Goal: Find specific page/section: Find specific page/section

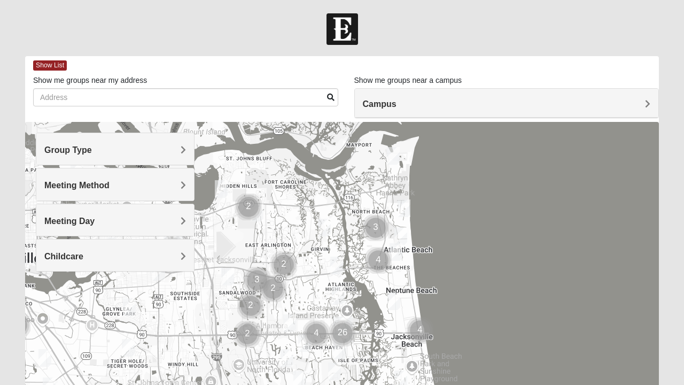
click at [179, 151] on h4 "Group Type" at bounding box center [115, 150] width 142 height 10
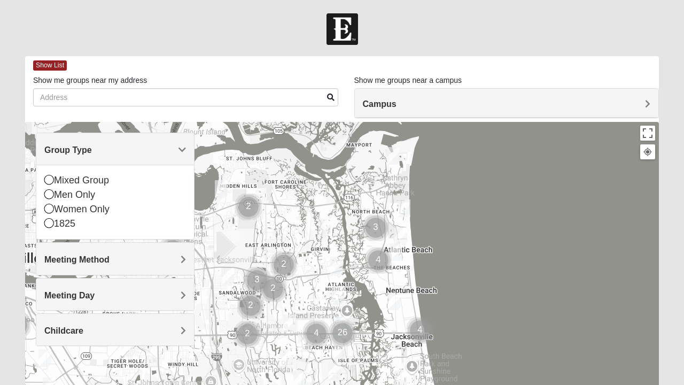
click at [49, 190] on icon at bounding box center [49, 194] width 10 height 10
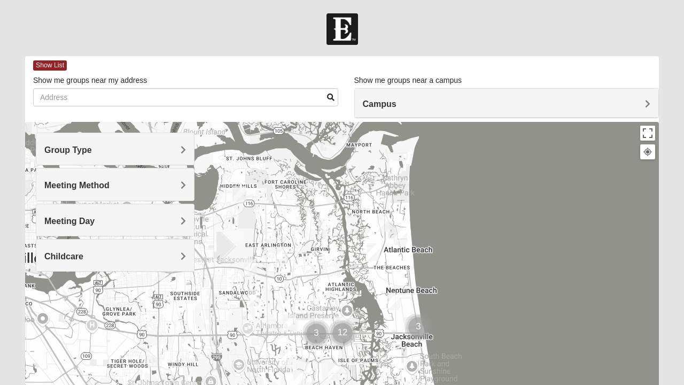
click at [187, 178] on div "Meeting Method" at bounding box center [115, 184] width 158 height 32
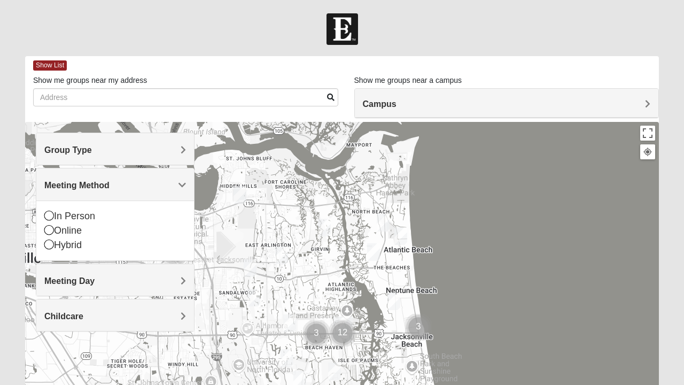
click at [49, 213] on icon at bounding box center [49, 216] width 10 height 10
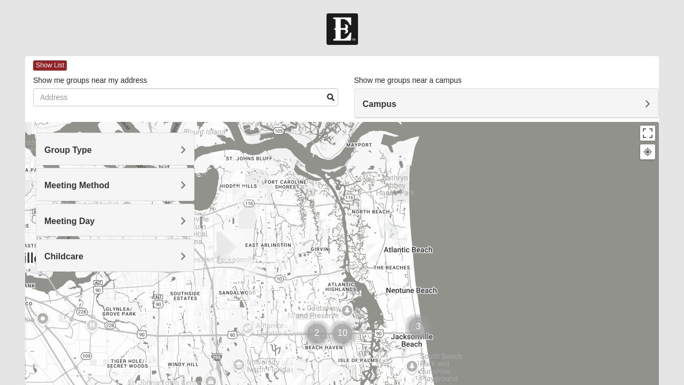
click at [178, 217] on h4 "Meeting Day" at bounding box center [115, 221] width 142 height 10
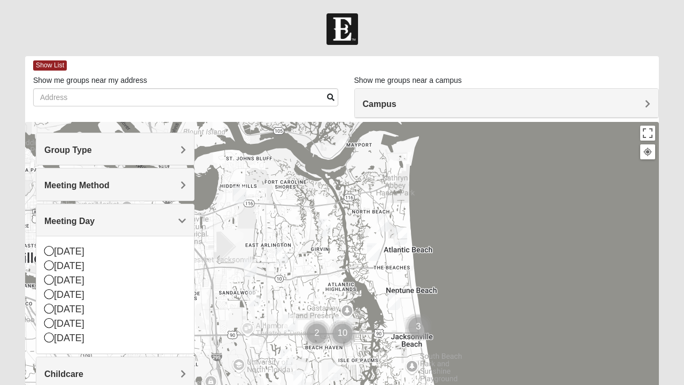
click at [51, 294] on icon at bounding box center [49, 294] width 10 height 10
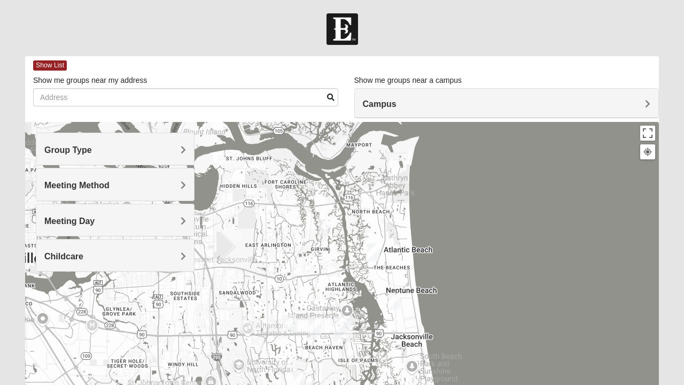
click at [173, 259] on h4 "Childcare" at bounding box center [115, 256] width 142 height 10
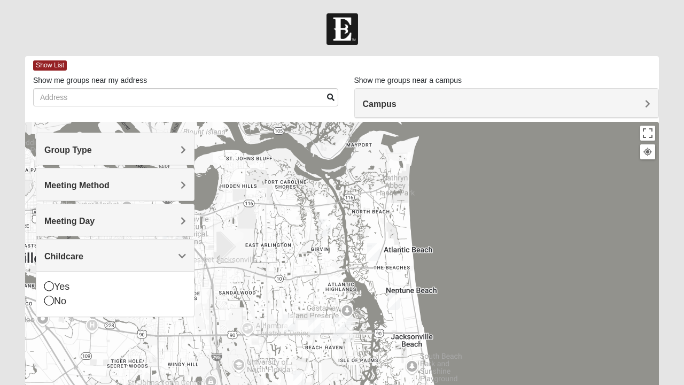
click at [52, 282] on icon at bounding box center [49, 286] width 10 height 10
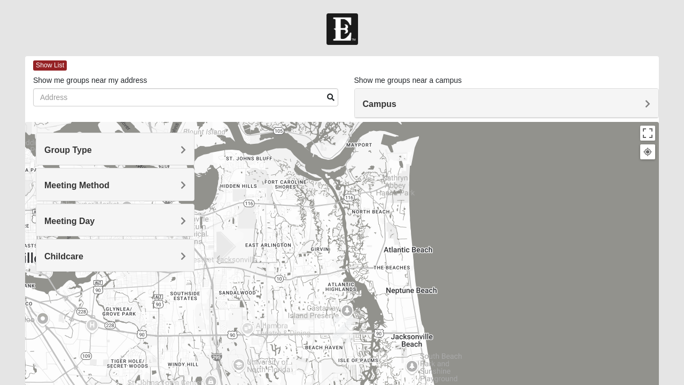
click at [346, 332] on img "San Pablo" at bounding box center [343, 329] width 28 height 34
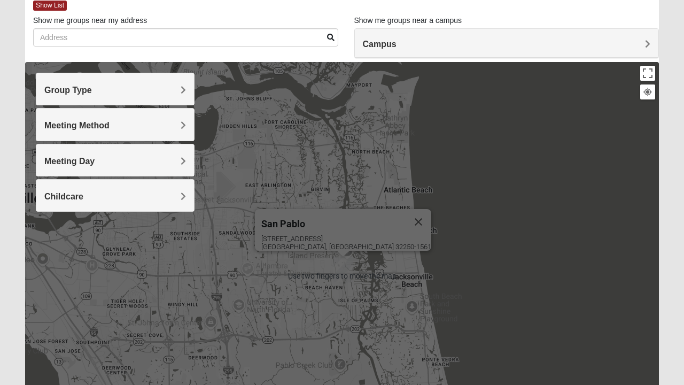
scroll to position [57, 0]
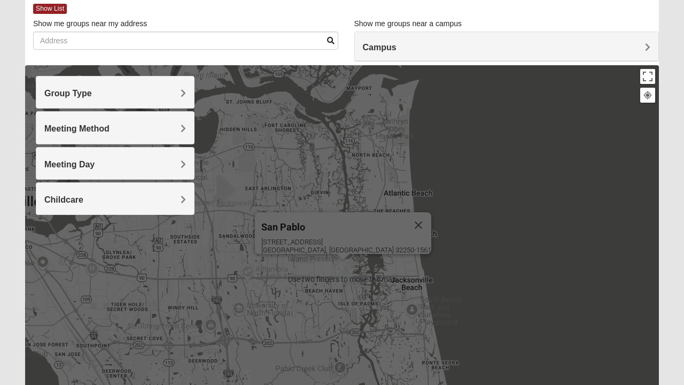
click at [174, 95] on h4 "Group Type" at bounding box center [115, 93] width 142 height 10
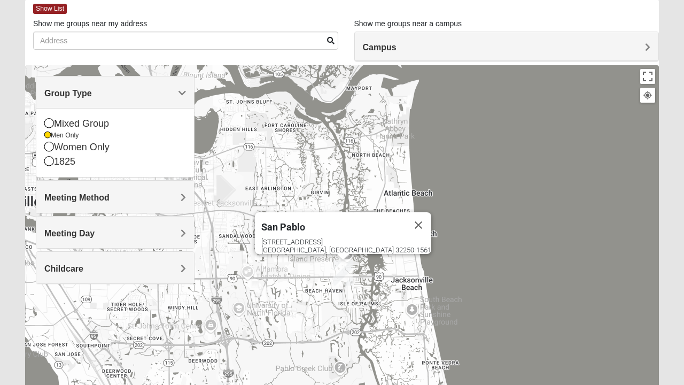
click at [174, 95] on h4 "Group Type" at bounding box center [115, 93] width 142 height 10
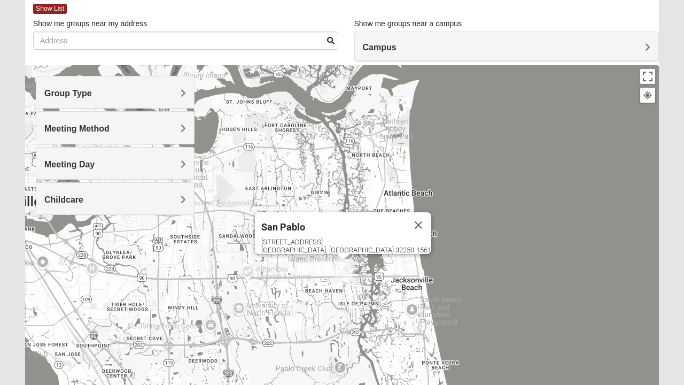
click at [406, 220] on button "Close" at bounding box center [419, 225] width 26 height 26
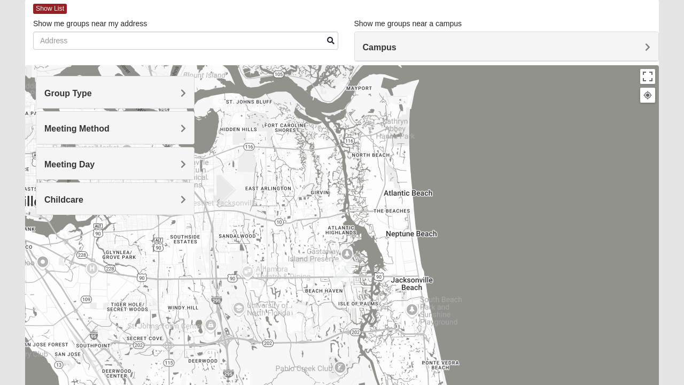
click at [344, 276] on img "San Pablo" at bounding box center [343, 273] width 28 height 34
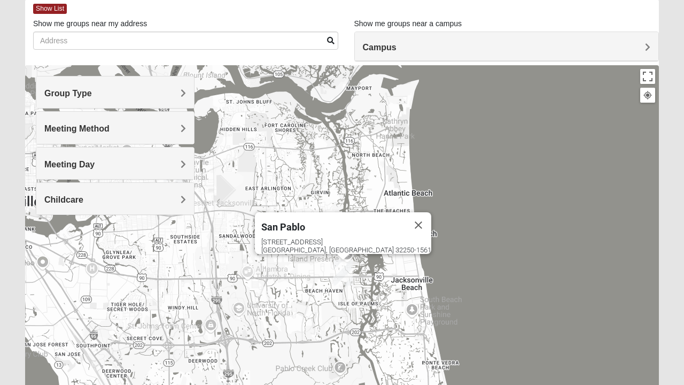
click at [343, 274] on img "San Pablo" at bounding box center [343, 273] width 28 height 34
click at [339, 271] on img "San Pablo" at bounding box center [343, 273] width 28 height 34
click at [64, 12] on span "Show List" at bounding box center [50, 9] width 34 height 10
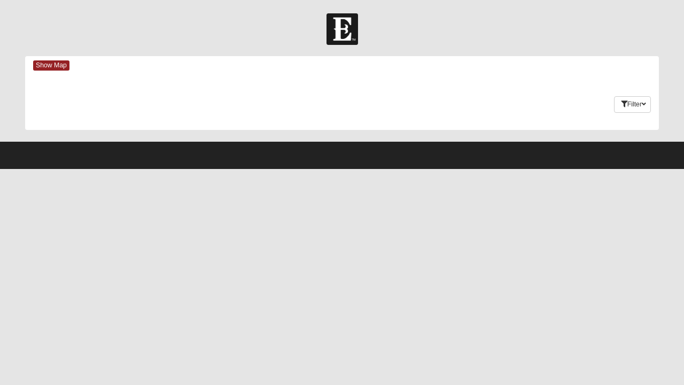
click at [541, 118] on div "Keywords Filter Additional Filters Campus [GEOGRAPHIC_DATA] [GEOGRAPHIC_DATA] […" at bounding box center [342, 102] width 634 height 39
